Goal: Transaction & Acquisition: Download file/media

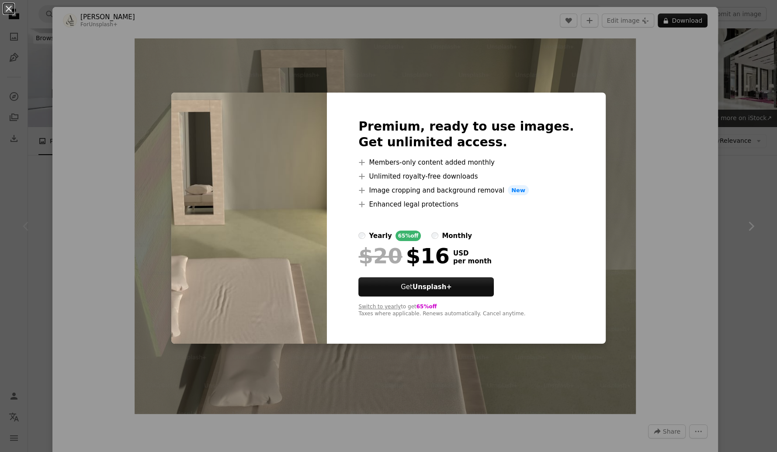
click at [689, 212] on div "An X shape Premium, ready to use images. Get unlimited access. A plus sign Memb…" at bounding box center [388, 226] width 777 height 452
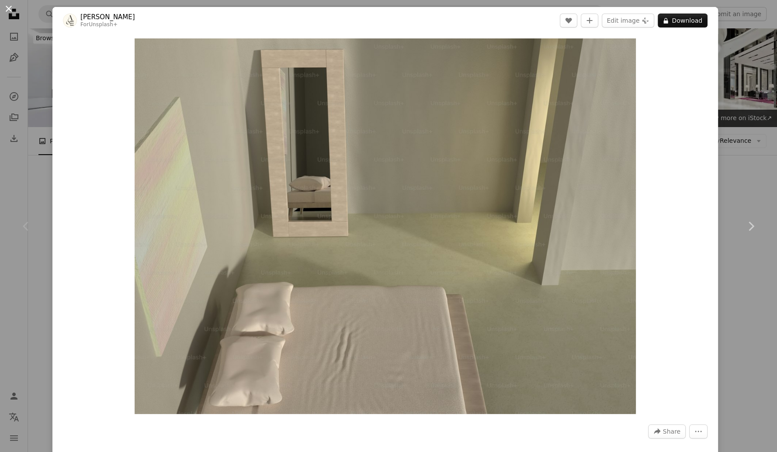
click at [6, 10] on button "An X shape" at bounding box center [8, 8] width 10 height 10
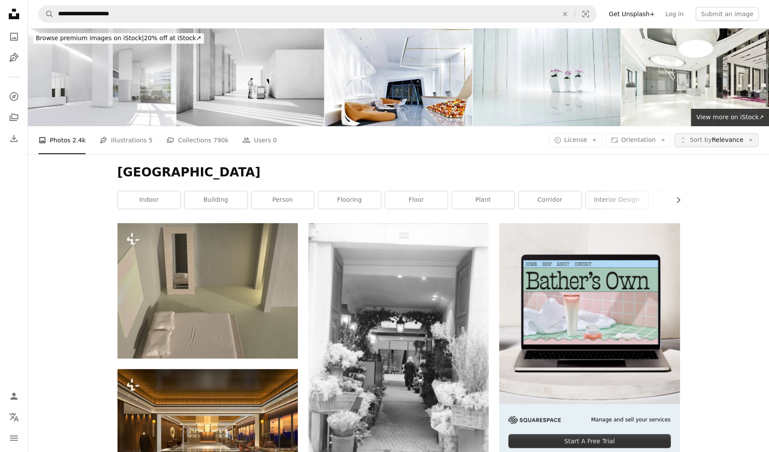
click at [741, 140] on span "Sort by Relevance" at bounding box center [717, 140] width 54 height 9
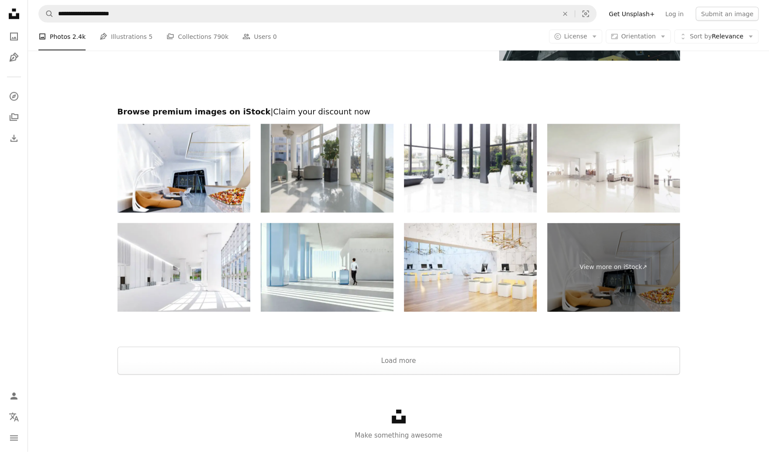
scroll to position [1749, 0]
click at [537, 360] on button "Load more" at bounding box center [398, 360] width 563 height 28
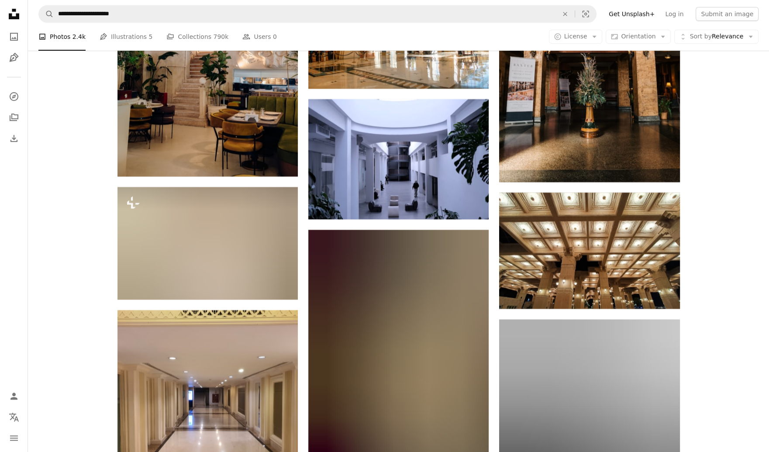
scroll to position [6233, 0]
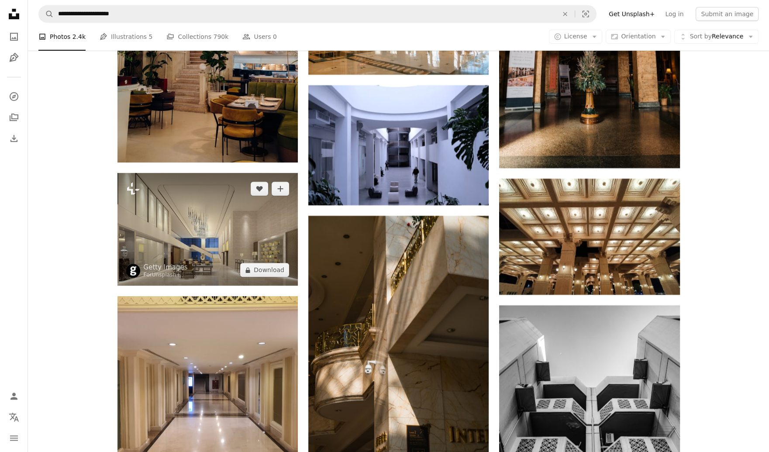
click at [267, 234] on img at bounding box center [207, 229] width 180 height 113
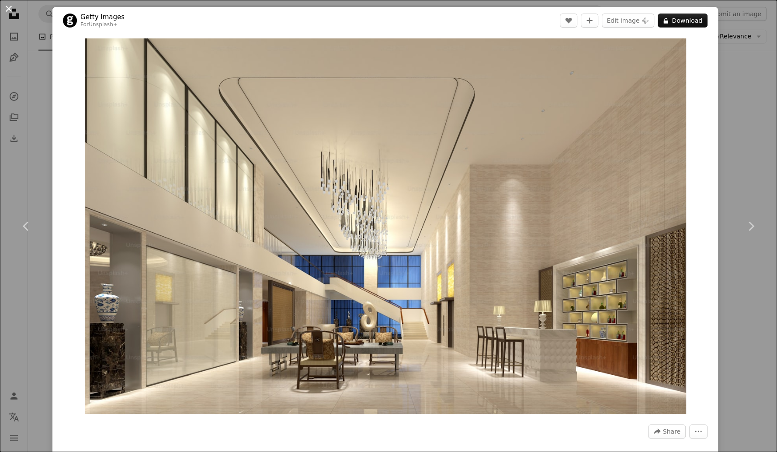
click at [12, 14] on button "An X shape" at bounding box center [8, 8] width 10 height 10
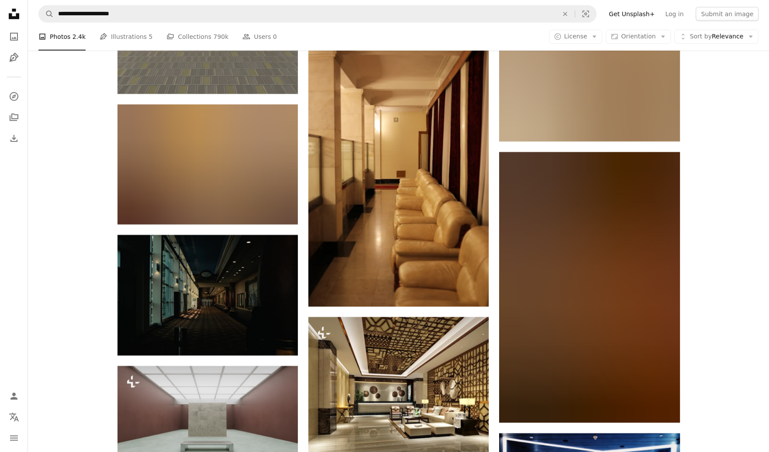
scroll to position [11466, 0]
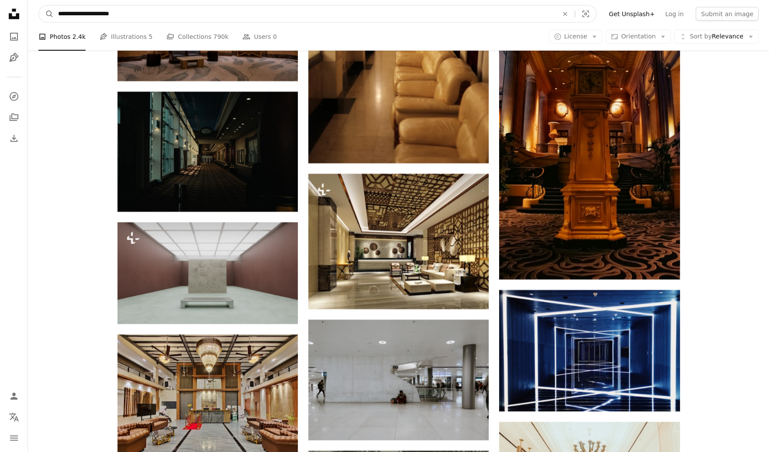
click at [86, 15] on input "**********" at bounding box center [305, 14] width 502 height 17
drag, startPoint x: 91, startPoint y: 15, endPoint x: 28, endPoint y: 14, distance: 63.3
click at [28, 14] on nav "**********" at bounding box center [398, 14] width 741 height 28
type input "**********"
click button "A magnifying glass" at bounding box center [46, 14] width 15 height 17
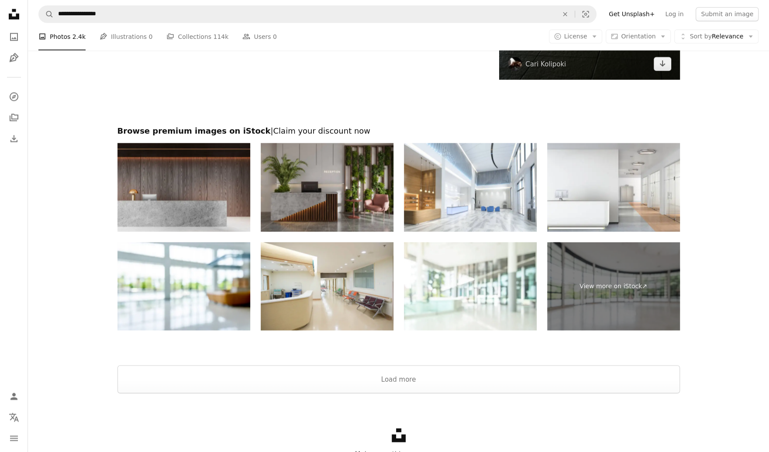
scroll to position [1490, 0]
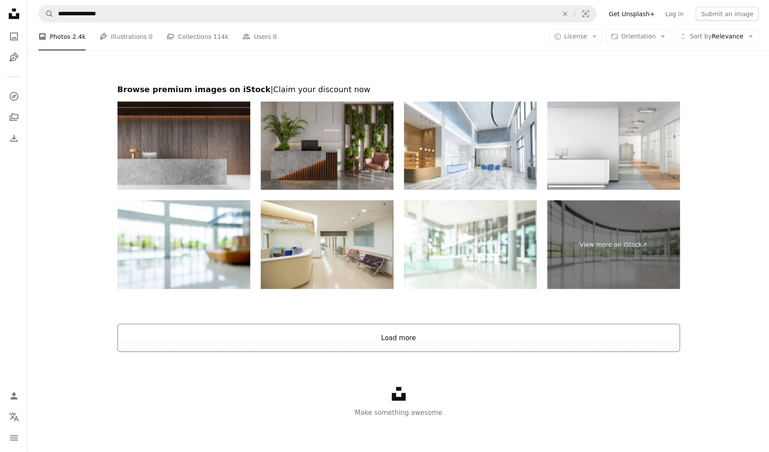
click at [532, 340] on button "Load more" at bounding box center [398, 338] width 563 height 28
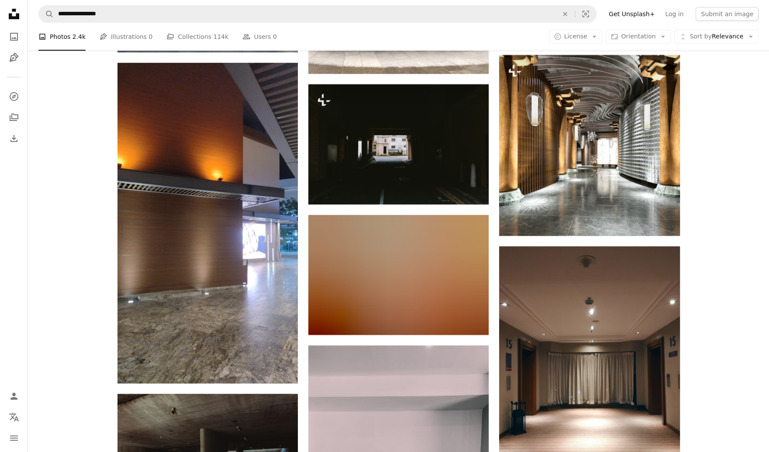
scroll to position [3151, 0]
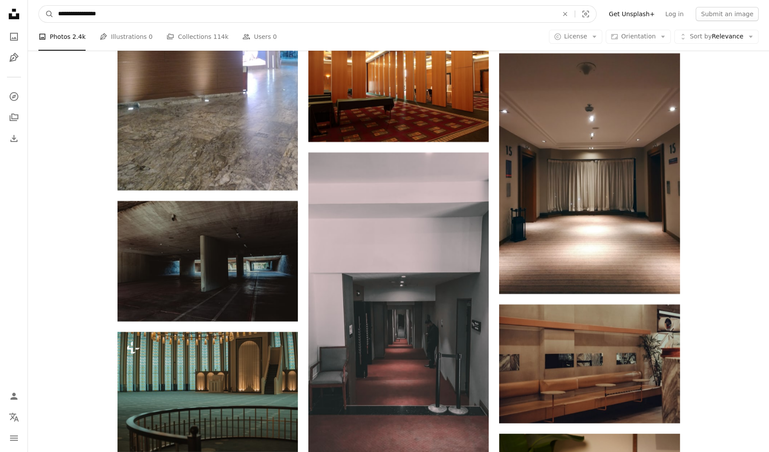
drag, startPoint x: 74, startPoint y: 18, endPoint x: 37, endPoint y: 30, distance: 39.1
type input "**********"
click button "A magnifying glass" at bounding box center [46, 14] width 15 height 17
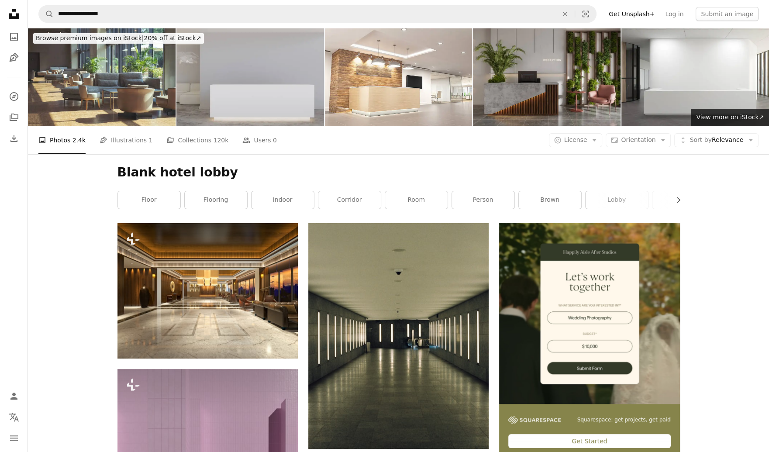
click at [247, 62] on img at bounding box center [250, 77] width 148 height 98
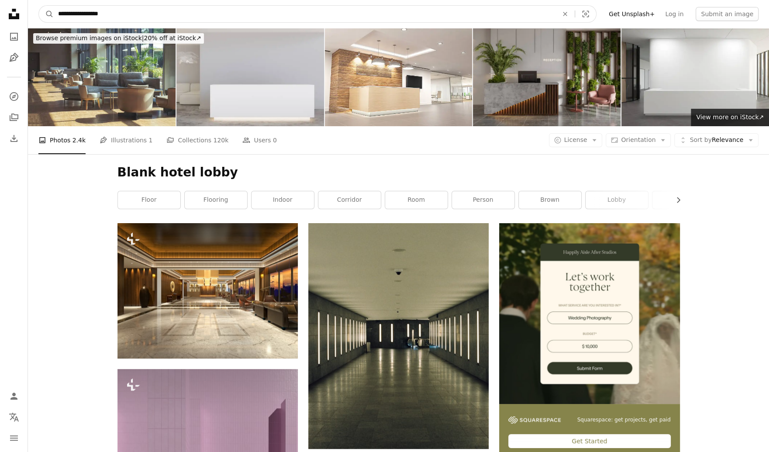
click at [91, 13] on input "**********" at bounding box center [305, 14] width 502 height 17
type input "**********"
click at [39, 6] on button "A magnifying glass" at bounding box center [46, 14] width 15 height 17
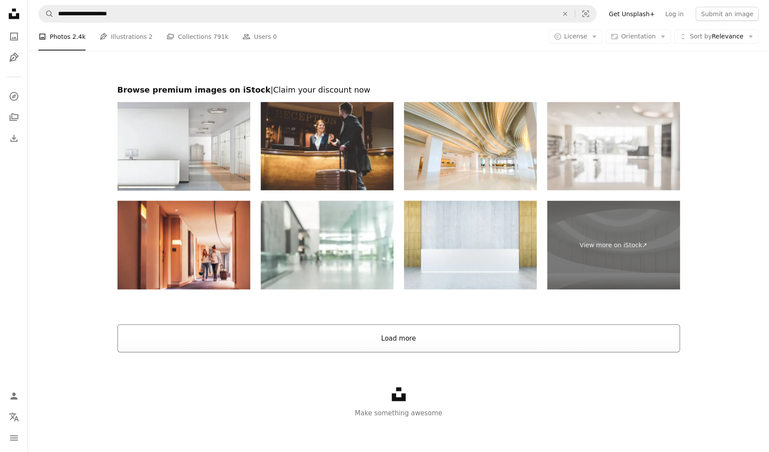
click at [233, 346] on button "Load more" at bounding box center [398, 338] width 563 height 28
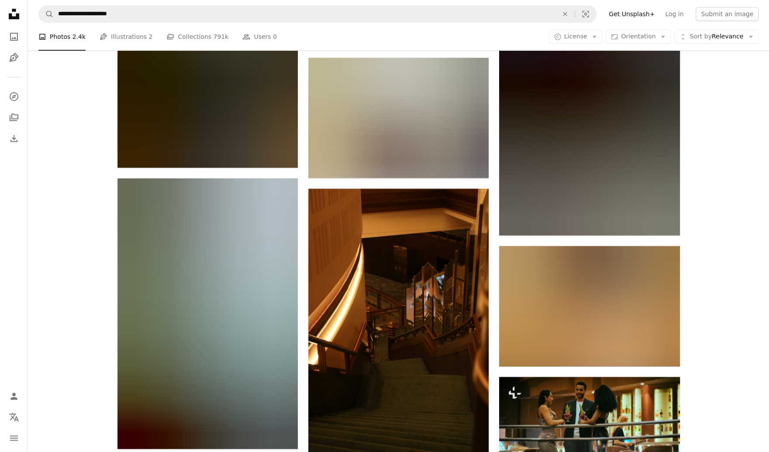
scroll to position [24135, 0]
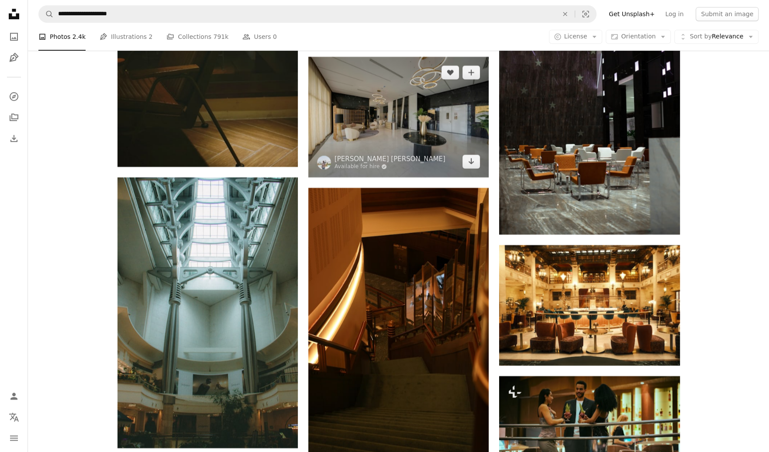
click at [370, 103] on img at bounding box center [398, 117] width 180 height 120
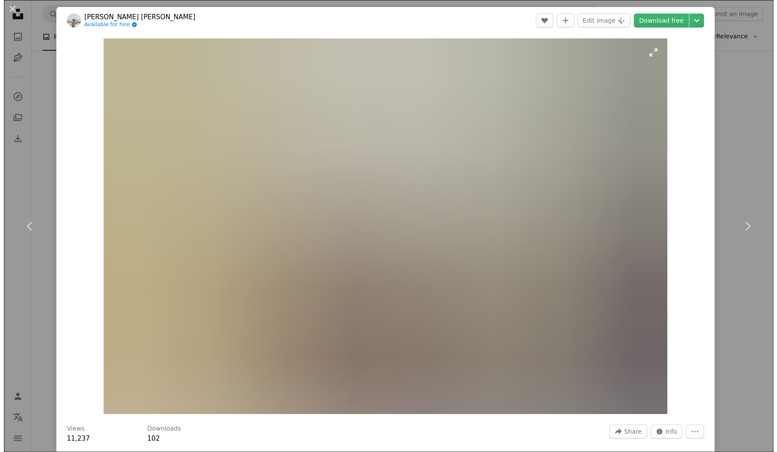
scroll to position [24067, 0]
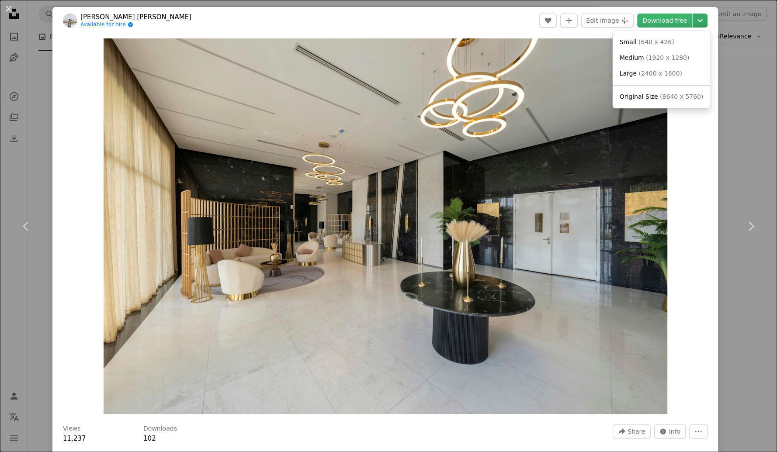
click at [693, 18] on icon "Chevron down" at bounding box center [700, 20] width 14 height 10
click at [659, 98] on span "( 8640 x 5760 )" at bounding box center [680, 96] width 43 height 7
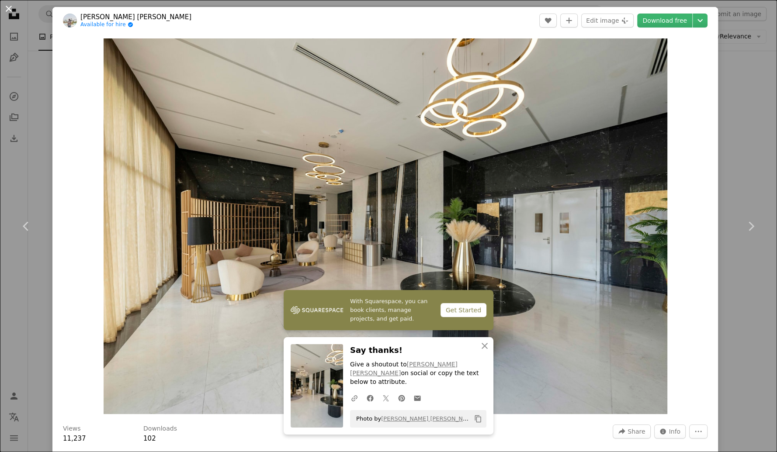
click at [14, 14] on button "An X shape" at bounding box center [8, 8] width 10 height 10
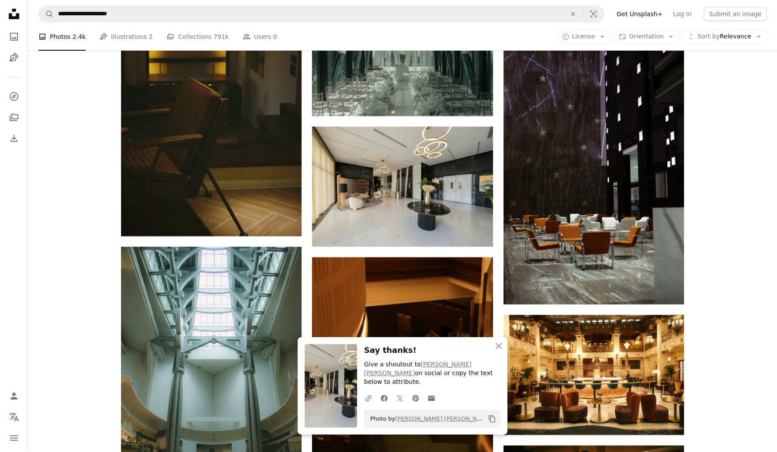
scroll to position [24135, 0]
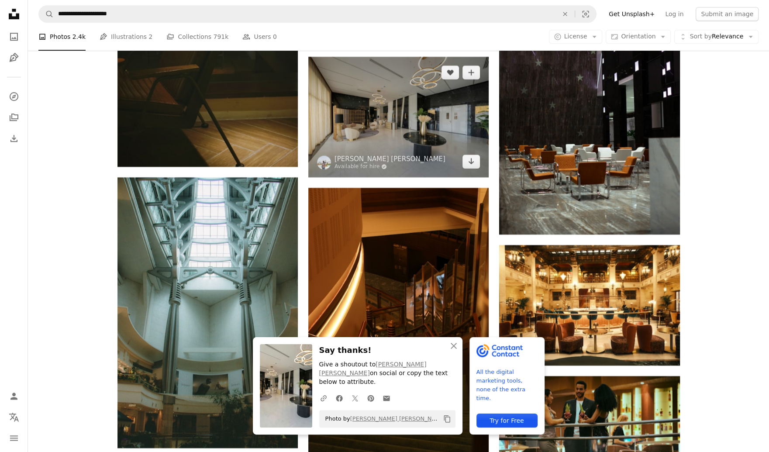
click at [362, 145] on img at bounding box center [398, 117] width 180 height 120
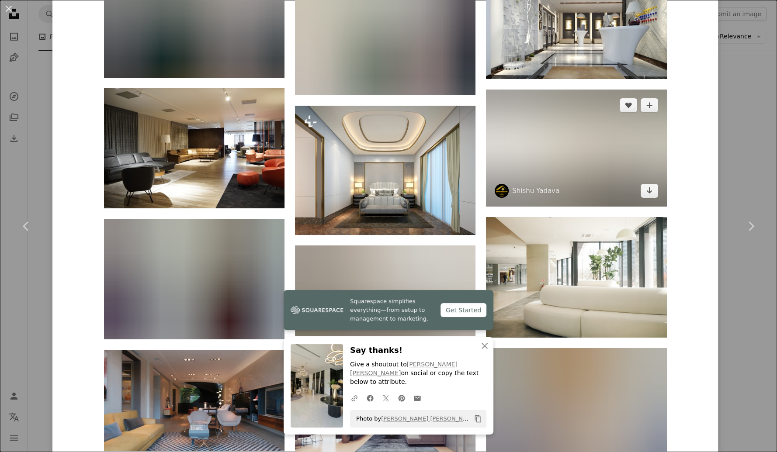
scroll to position [1006, 0]
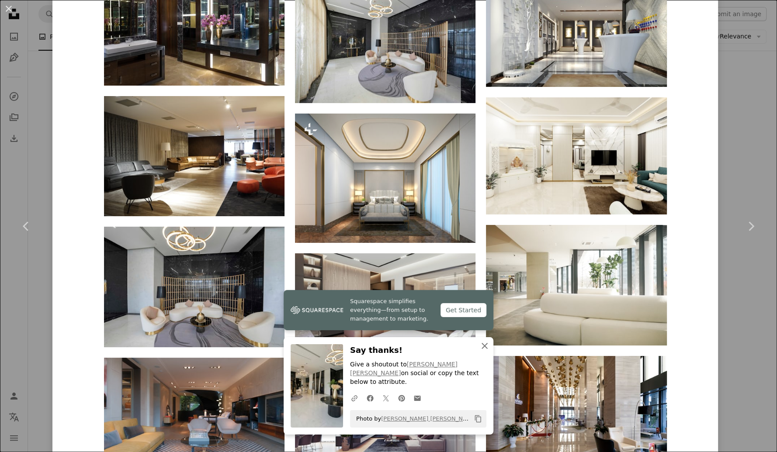
click at [479, 351] on icon "An X shape" at bounding box center [484, 346] width 10 height 10
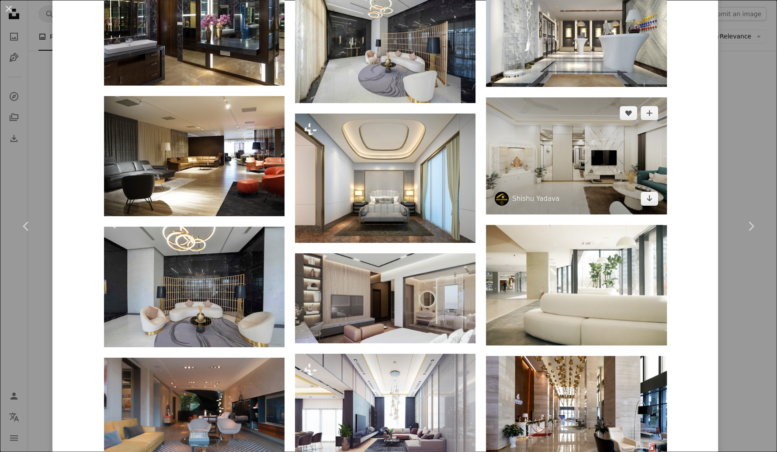
click at [555, 186] on img at bounding box center [576, 155] width 180 height 117
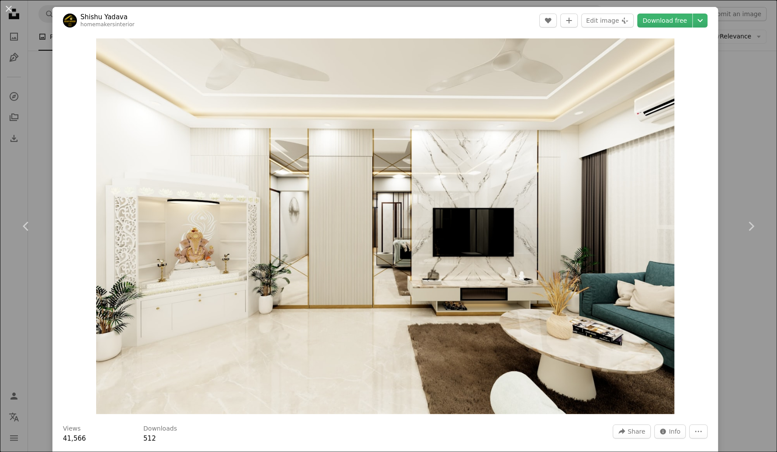
drag, startPoint x: 9, startPoint y: 10, endPoint x: 149, endPoint y: 266, distance: 291.8
click at [9, 10] on button "An X shape" at bounding box center [8, 8] width 10 height 10
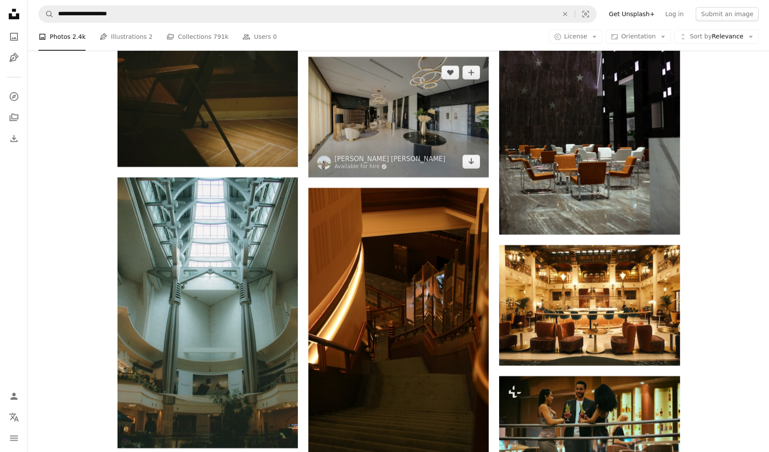
click at [374, 112] on img at bounding box center [398, 117] width 180 height 120
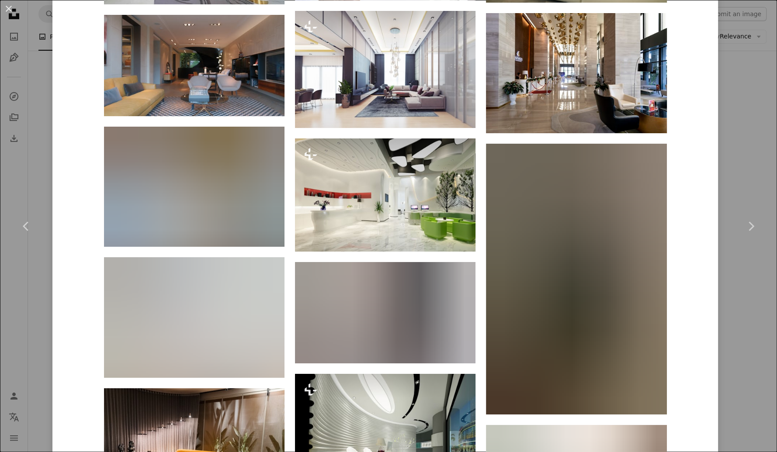
scroll to position [1349, 0]
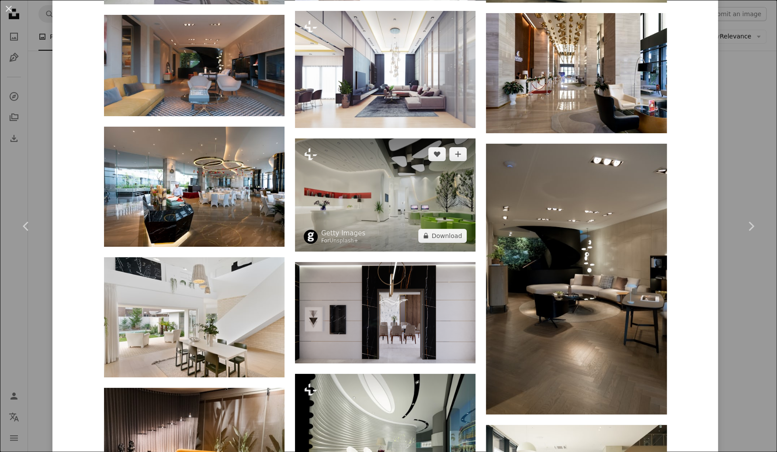
click at [417, 195] on img at bounding box center [385, 194] width 180 height 113
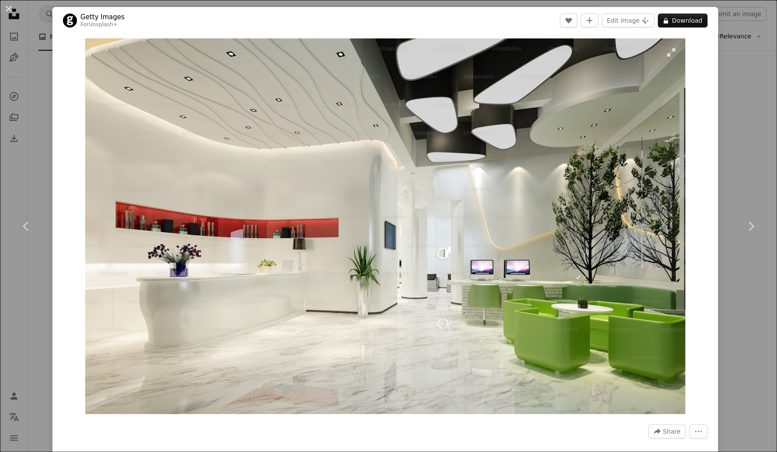
click at [418, 195] on img "Zoom in on this image" at bounding box center [385, 226] width 600 height 376
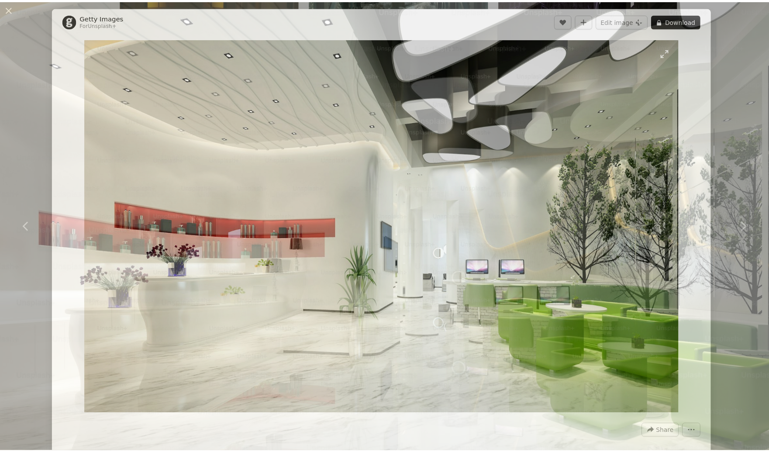
scroll to position [12, 0]
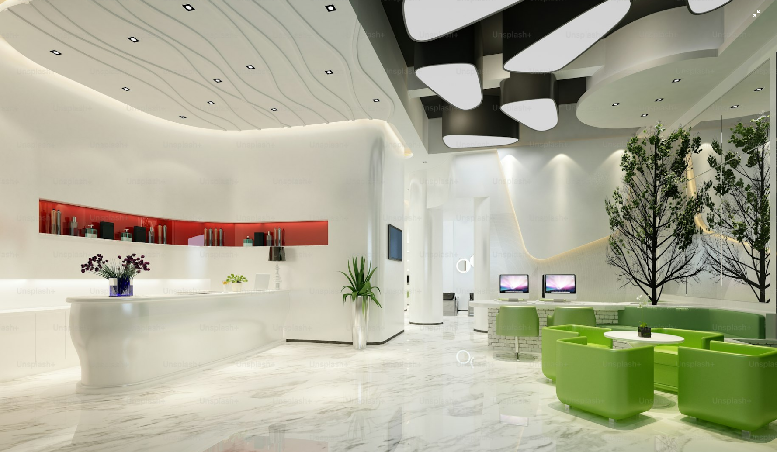
click at [418, 195] on img "Zoom out on this image" at bounding box center [388, 230] width 777 height 487
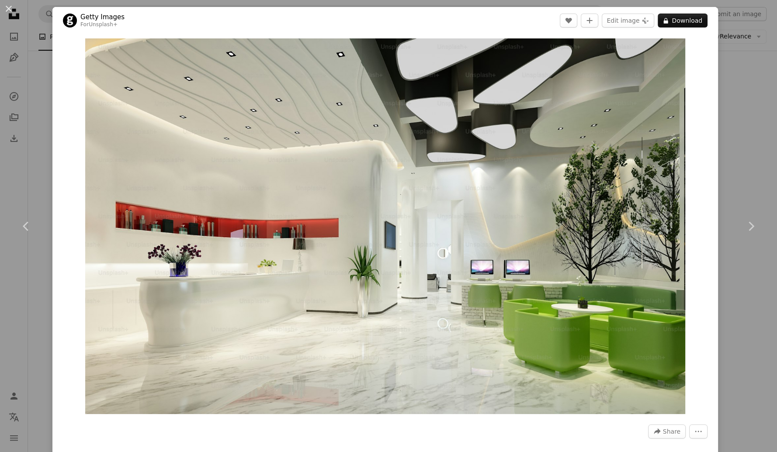
click at [14, 11] on button "An X shape" at bounding box center [8, 8] width 10 height 10
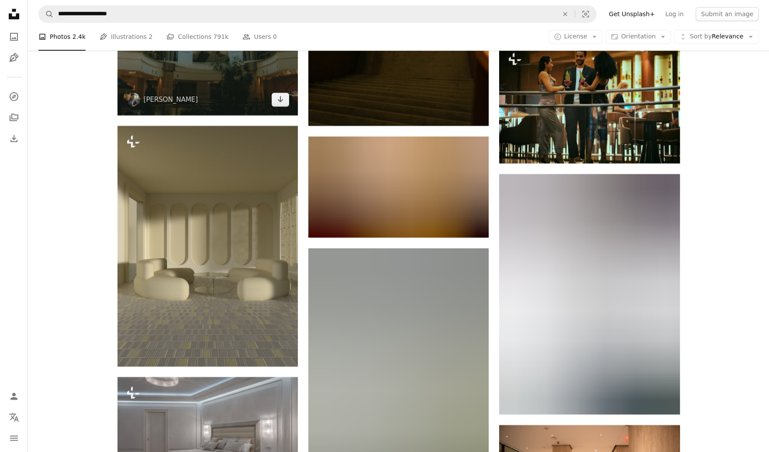
scroll to position [24480, 0]
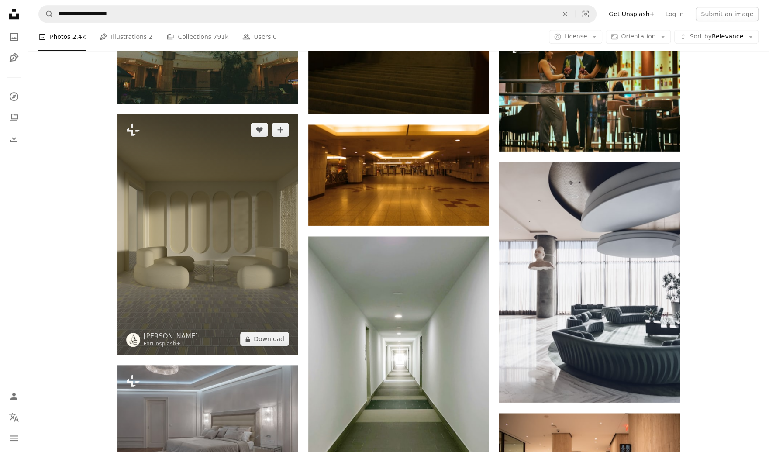
click at [255, 294] on img at bounding box center [207, 234] width 180 height 241
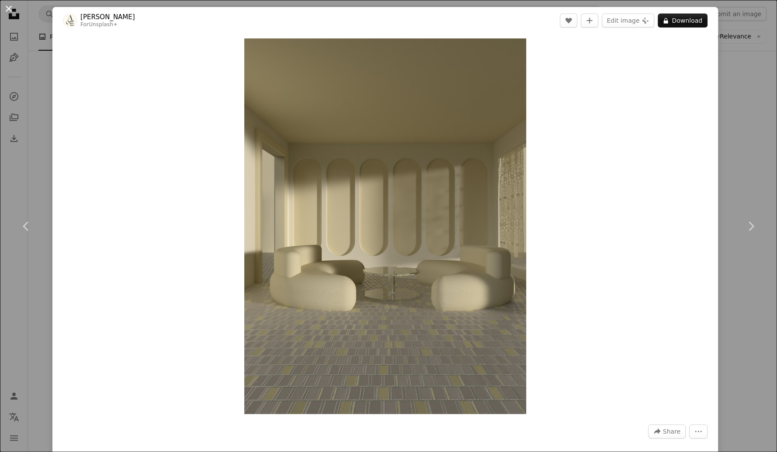
click at [13, 7] on button "An X shape" at bounding box center [8, 8] width 10 height 10
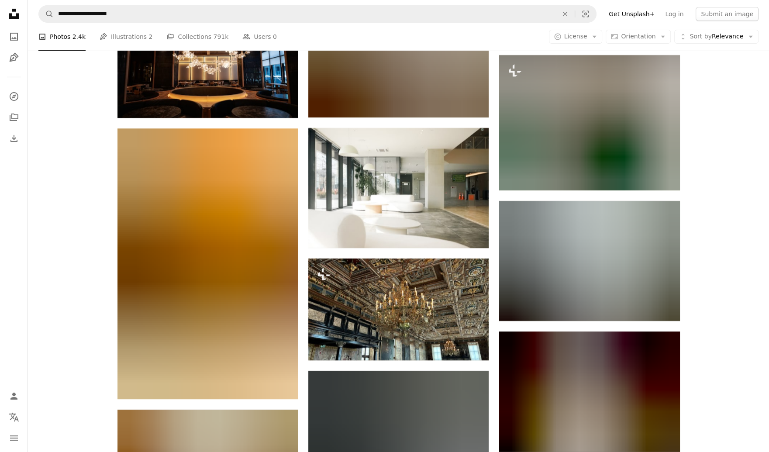
scroll to position [35379, 0]
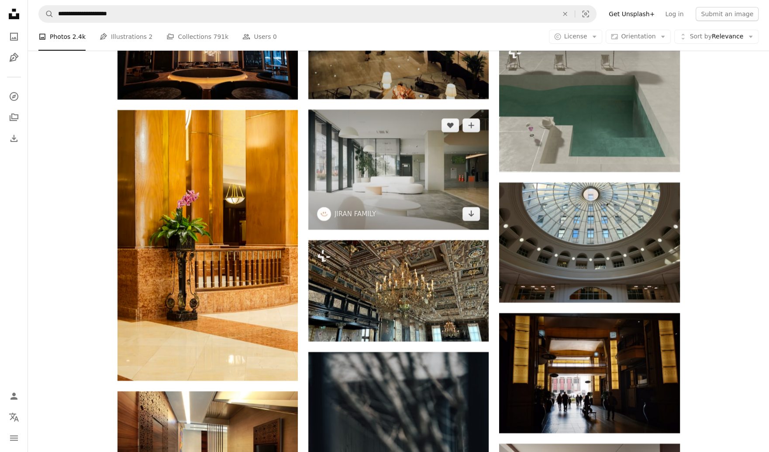
click at [387, 166] on img at bounding box center [398, 170] width 180 height 120
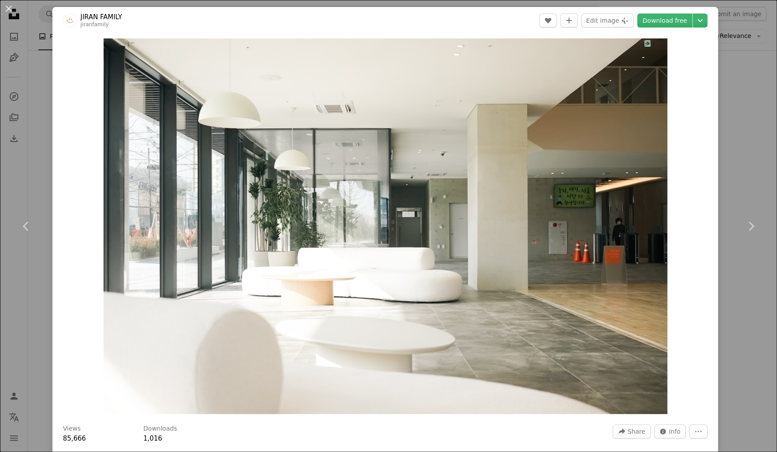
click at [11, 9] on button "An X shape" at bounding box center [8, 8] width 10 height 10
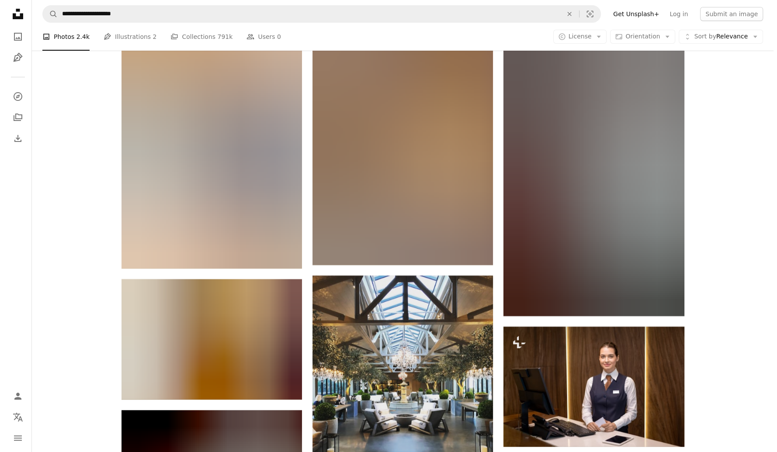
scroll to position [38953, 0]
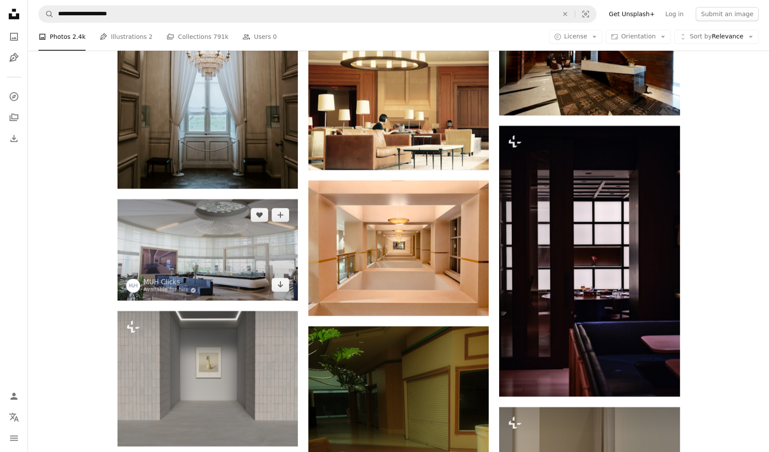
click at [204, 246] on img at bounding box center [207, 249] width 180 height 101
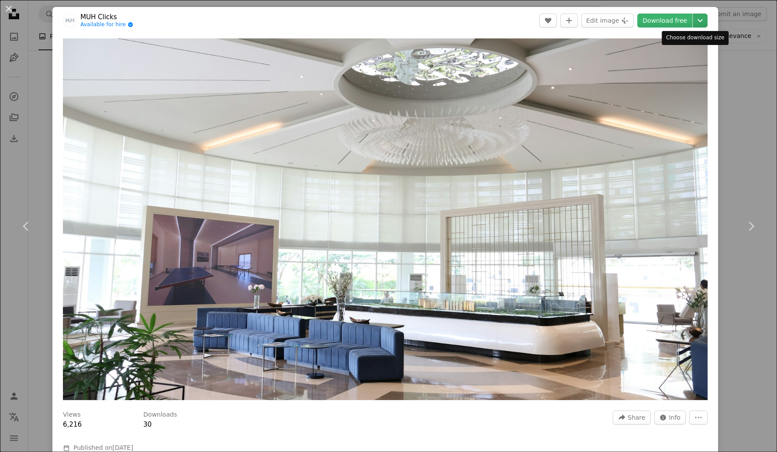
click at [693, 24] on icon "Chevron down" at bounding box center [700, 20] width 14 height 10
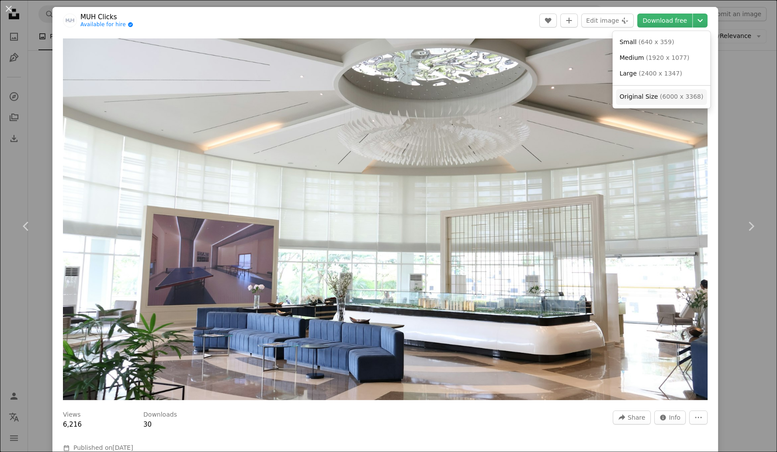
click at [668, 97] on span "( 6000 x 3368 )" at bounding box center [680, 96] width 43 height 7
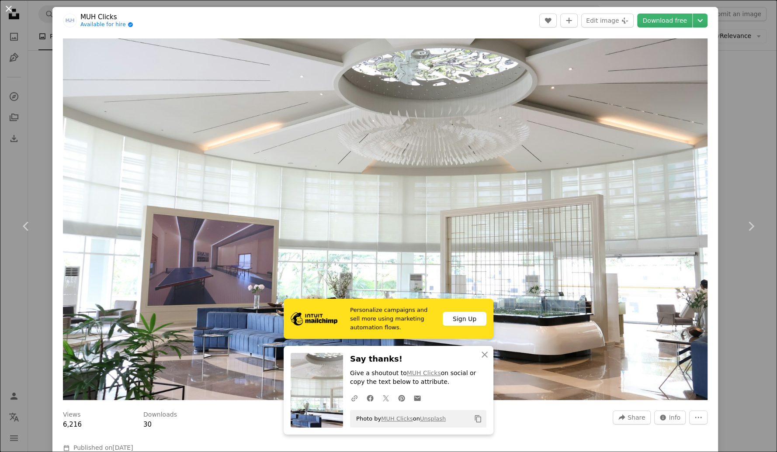
click at [11, 10] on button "An X shape" at bounding box center [8, 8] width 10 height 10
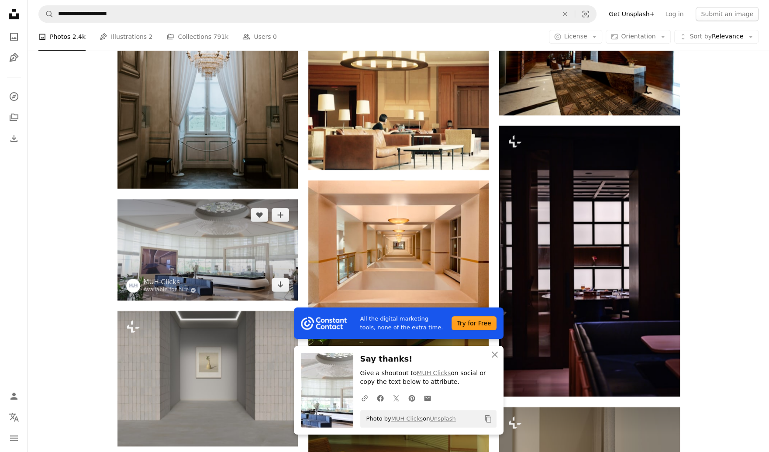
click at [223, 276] on img at bounding box center [207, 249] width 180 height 101
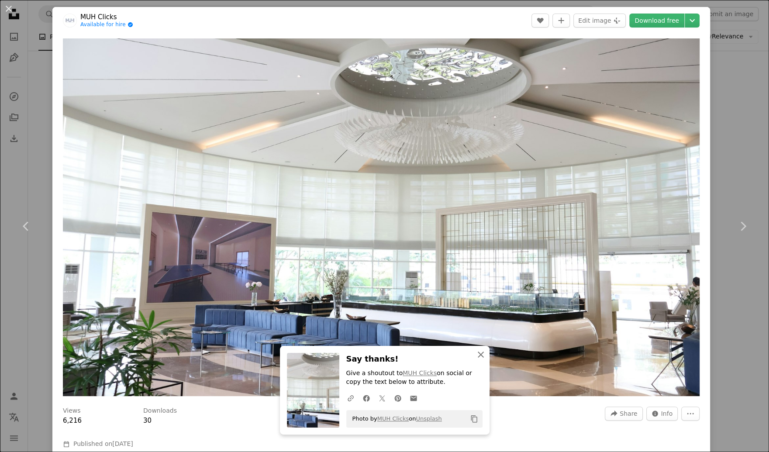
click at [476, 360] on icon "An X shape" at bounding box center [481, 354] width 10 height 10
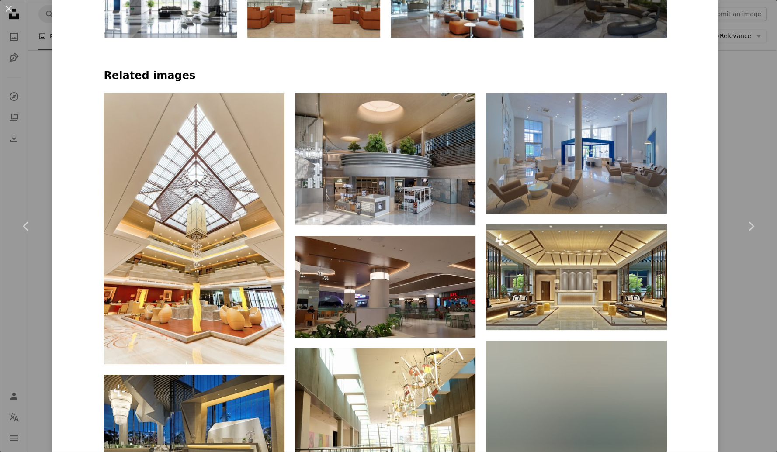
scroll to position [609, 0]
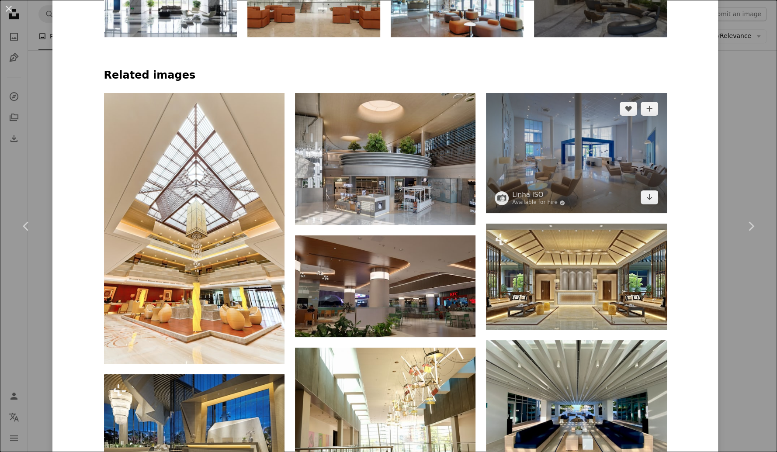
click at [532, 148] on img at bounding box center [576, 153] width 180 height 120
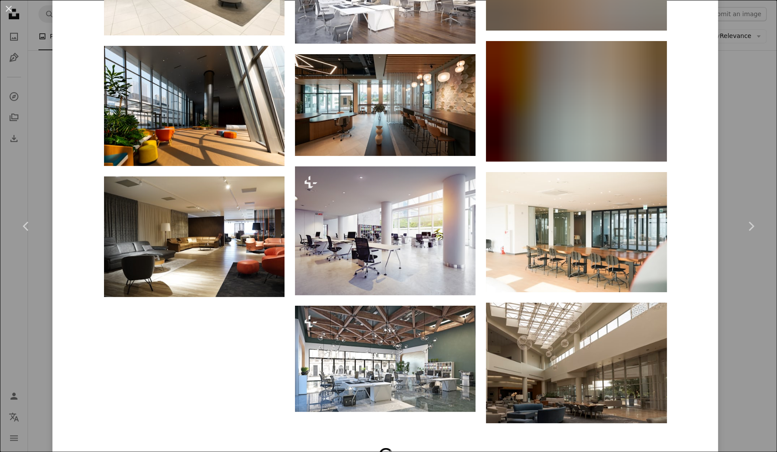
scroll to position [2160, 0]
